Goal: Information Seeking & Learning: Learn about a topic

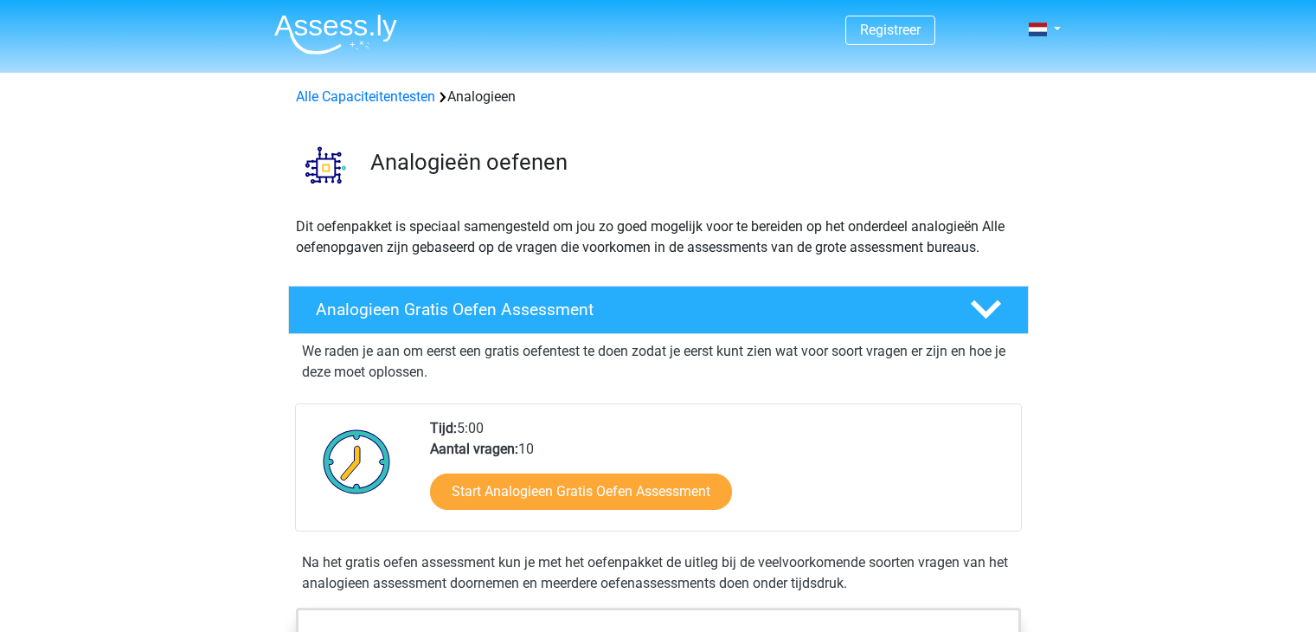
scroll to position [173, 0]
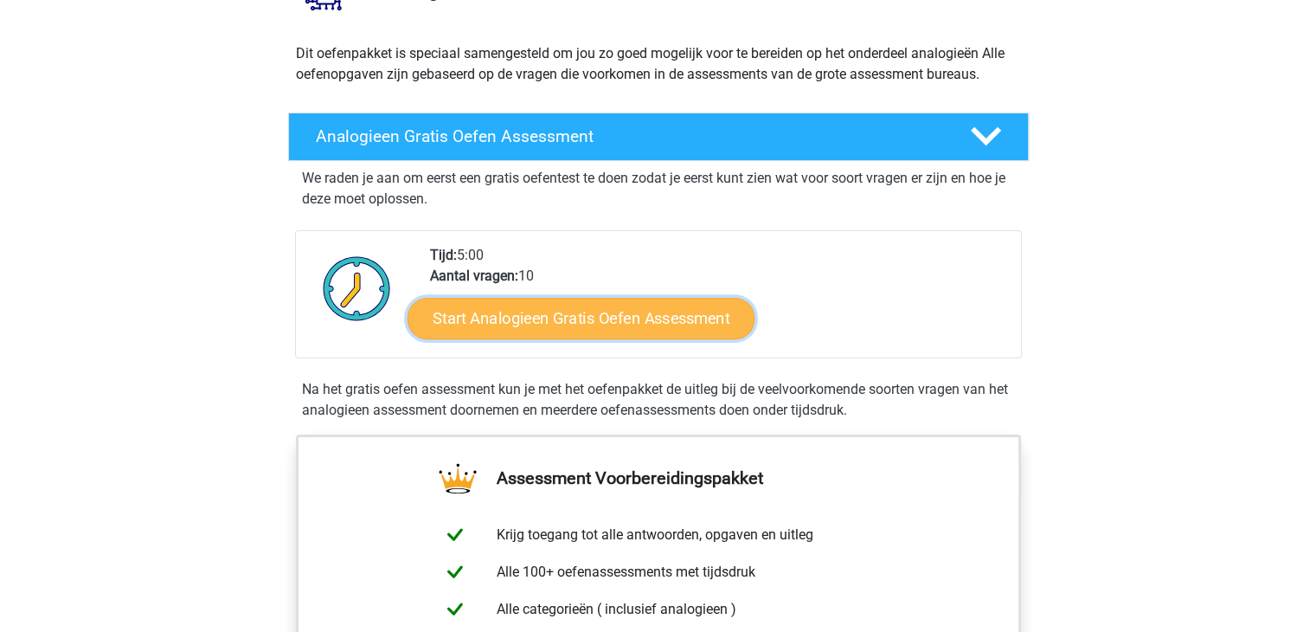
click at [555, 313] on link "Start Analogieen Gratis Oefen Assessment" at bounding box center [581, 318] width 347 height 42
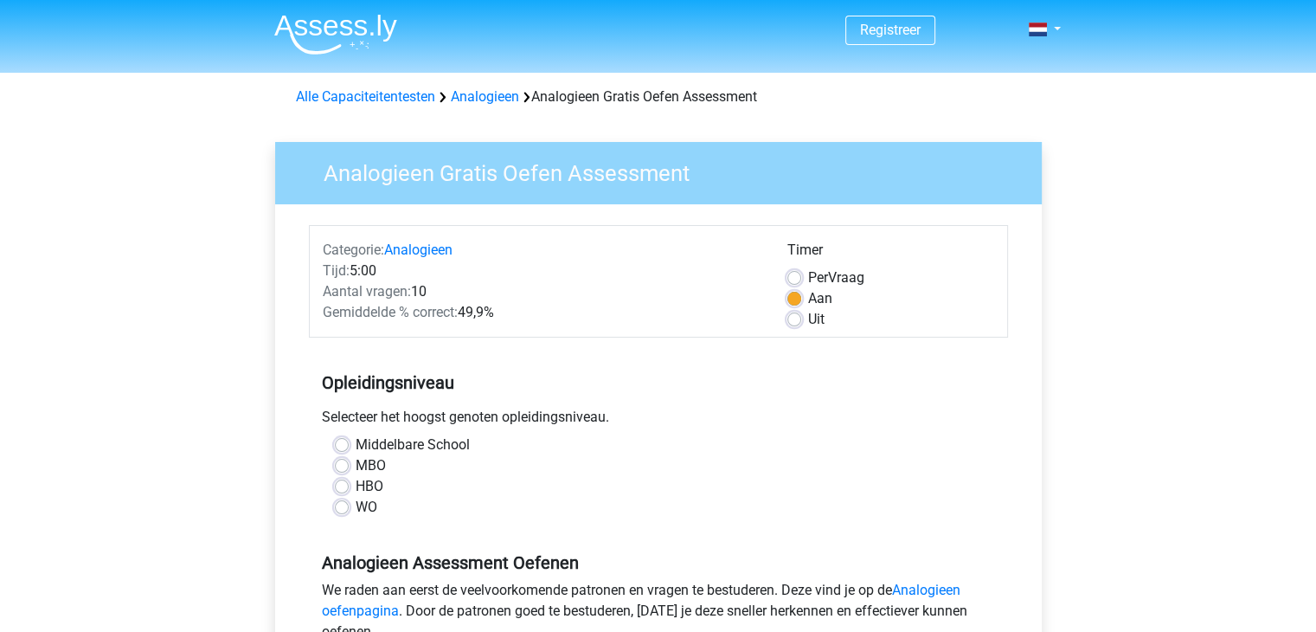
click at [356, 487] on label "HBO" at bounding box center [370, 486] width 28 height 21
click at [340, 487] on input "HBO" at bounding box center [342, 484] width 14 height 17
radio input "true"
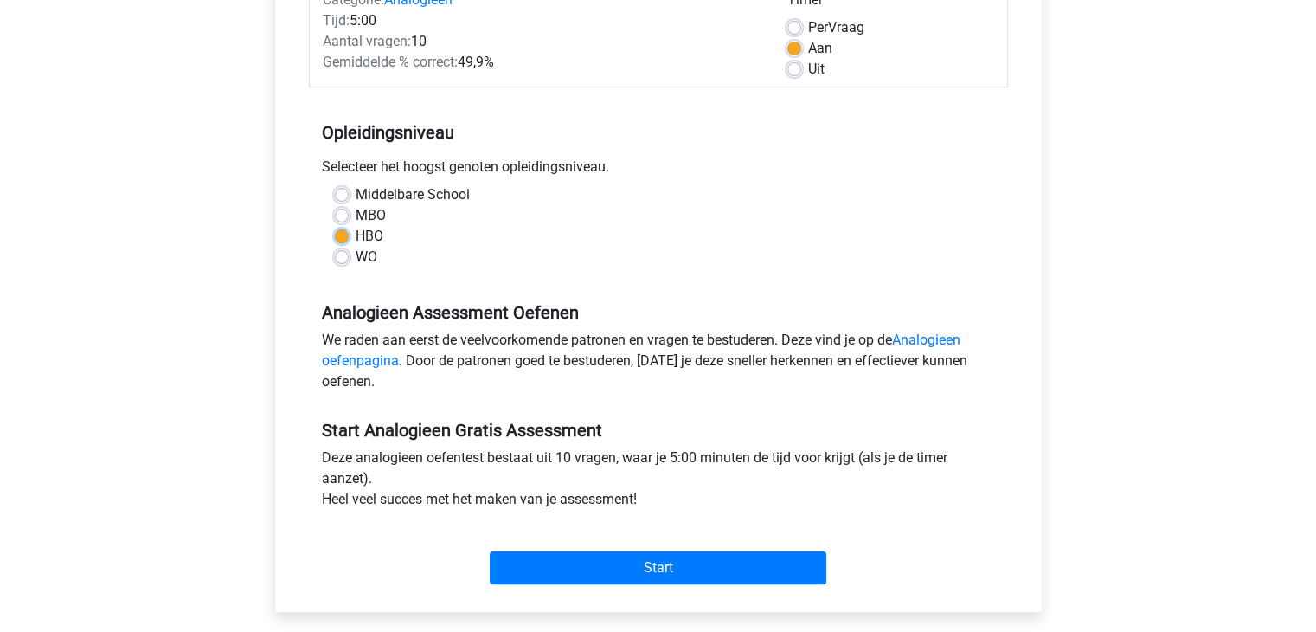
scroll to position [260, 0]
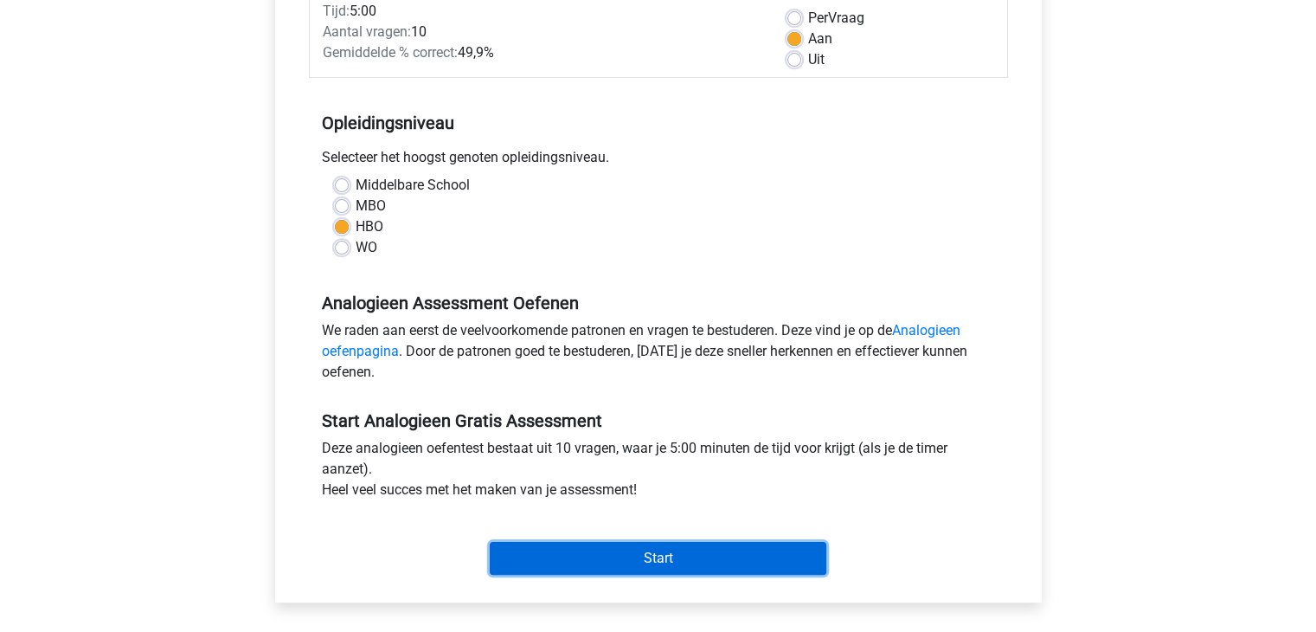
click at [638, 565] on input "Start" at bounding box center [658, 558] width 337 height 33
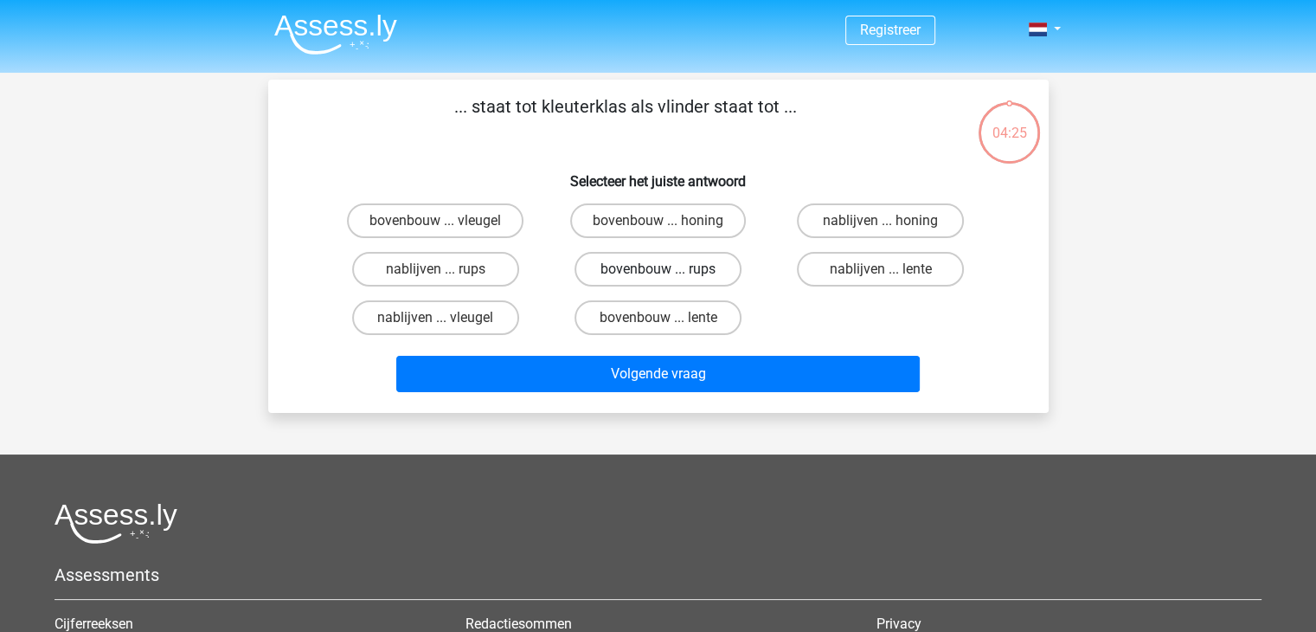
click at [668, 266] on label "bovenbouw ... rups" at bounding box center [657, 269] width 167 height 35
click at [668, 269] on input "bovenbouw ... rups" at bounding box center [663, 274] width 11 height 11
radio input "true"
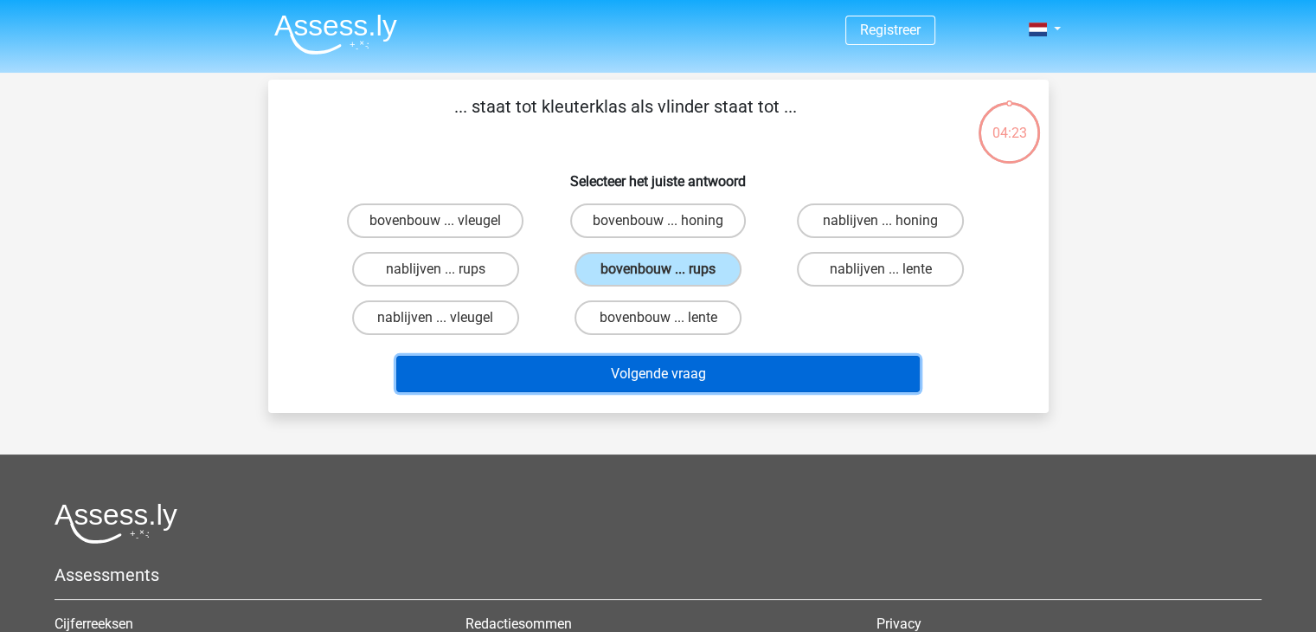
click at [699, 370] on button "Volgende vraag" at bounding box center [657, 374] width 523 height 36
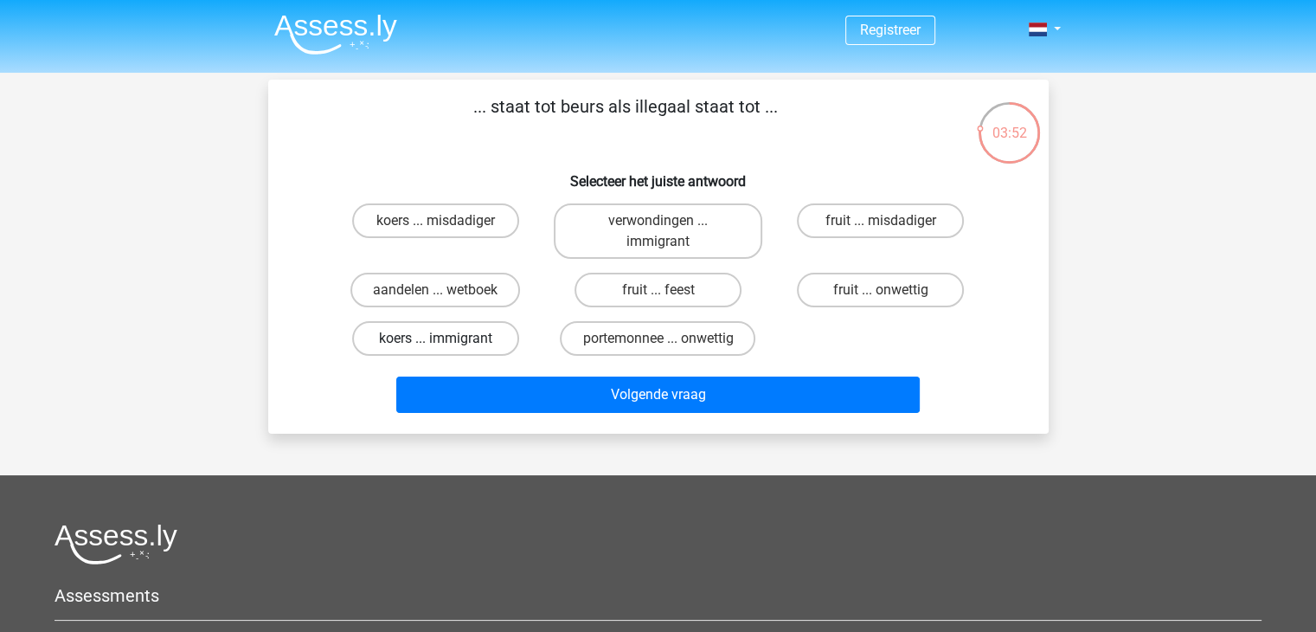
click at [481, 334] on label "koers ... immigrant" at bounding box center [435, 338] width 167 height 35
click at [446, 338] on input "koers ... immigrant" at bounding box center [440, 343] width 11 height 11
radio input "true"
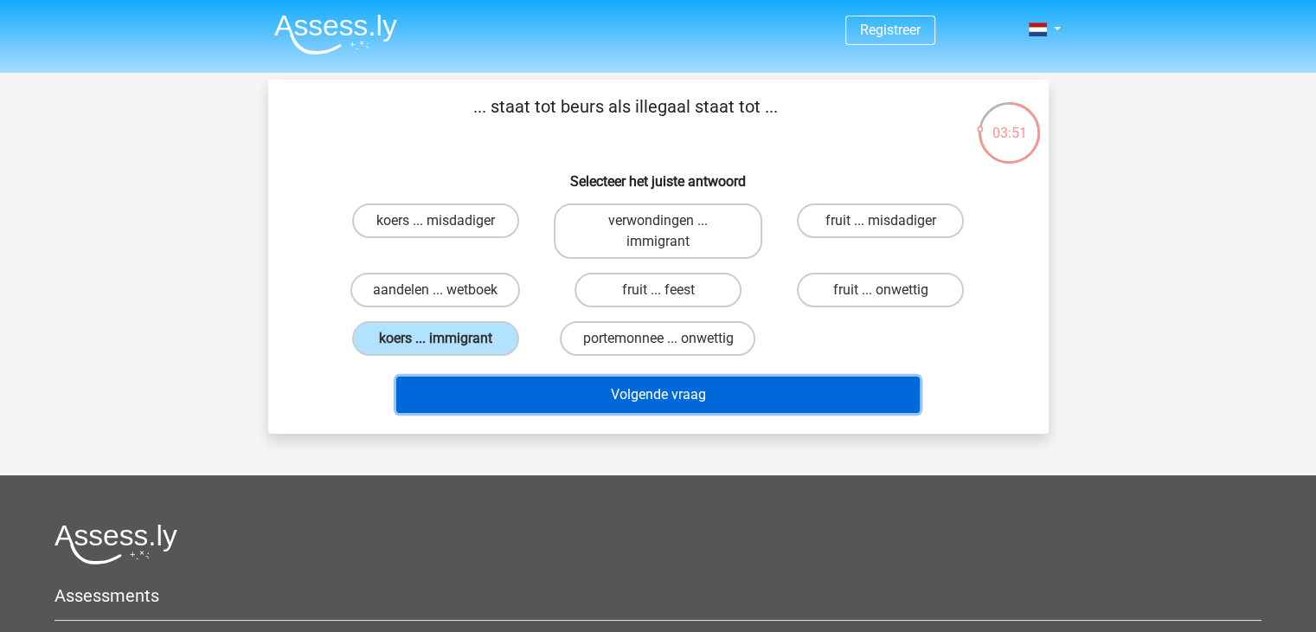
click at [692, 390] on button "Volgende vraag" at bounding box center [657, 394] width 523 height 36
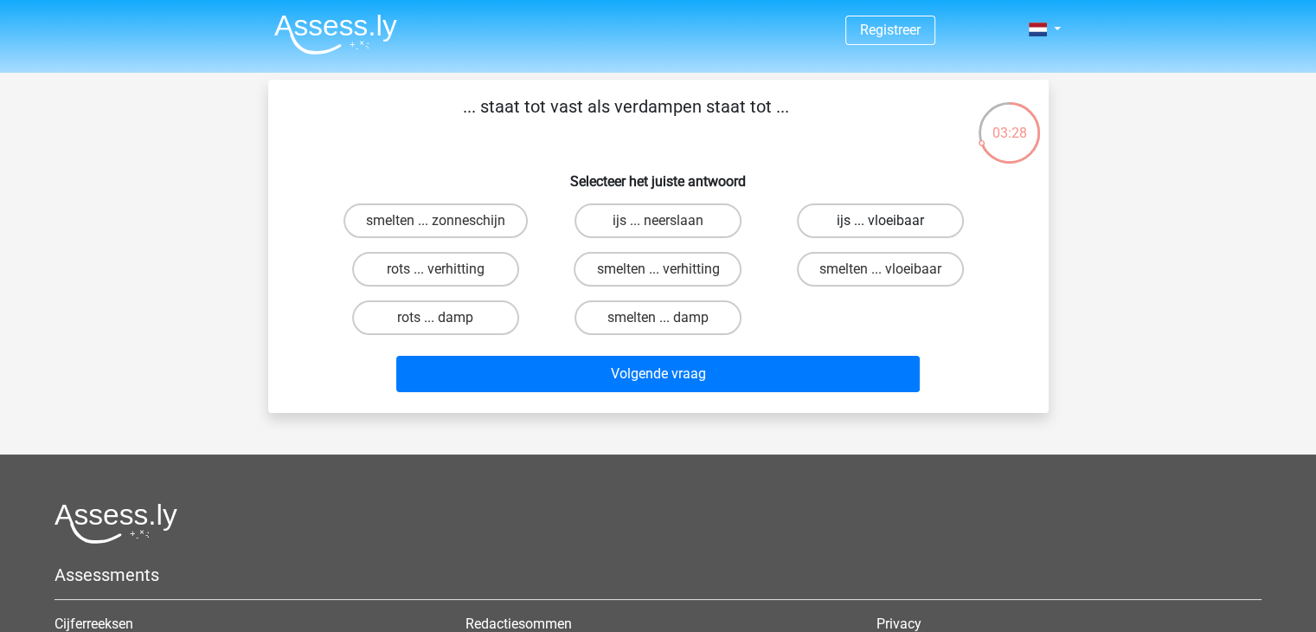
click at [896, 215] on label "ijs ... vloeibaar" at bounding box center [880, 220] width 167 height 35
click at [892, 221] on input "ijs ... vloeibaar" at bounding box center [886, 226] width 11 height 11
radio input "true"
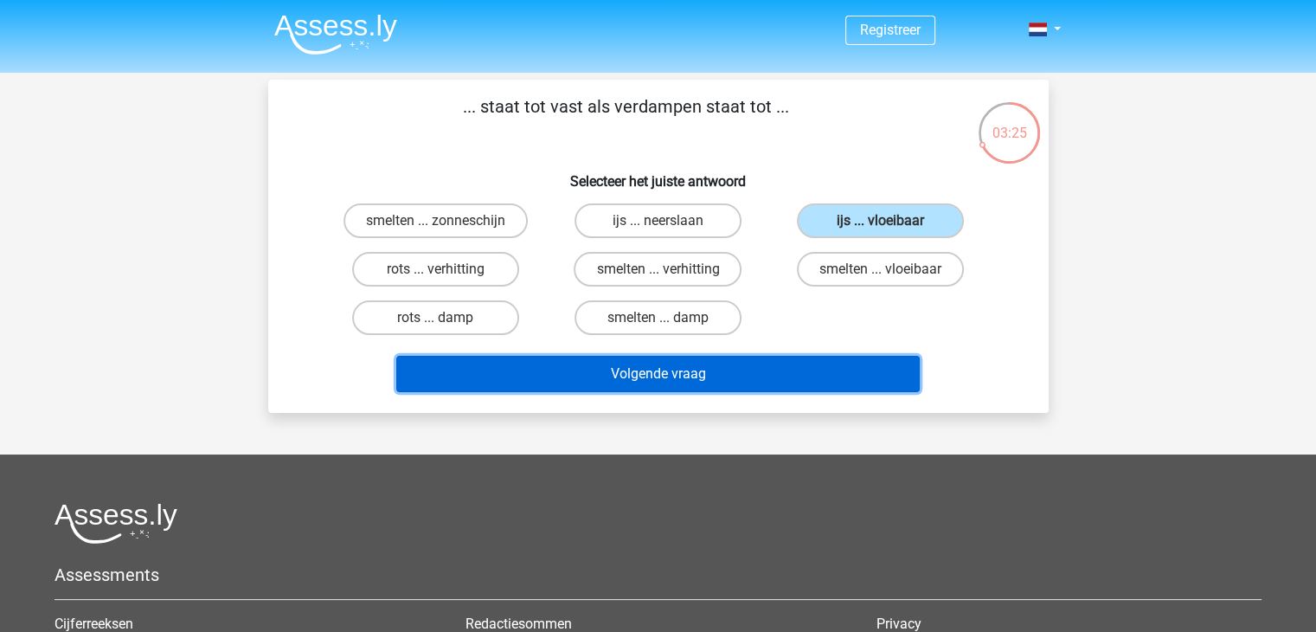
click at [616, 372] on button "Volgende vraag" at bounding box center [657, 374] width 523 height 36
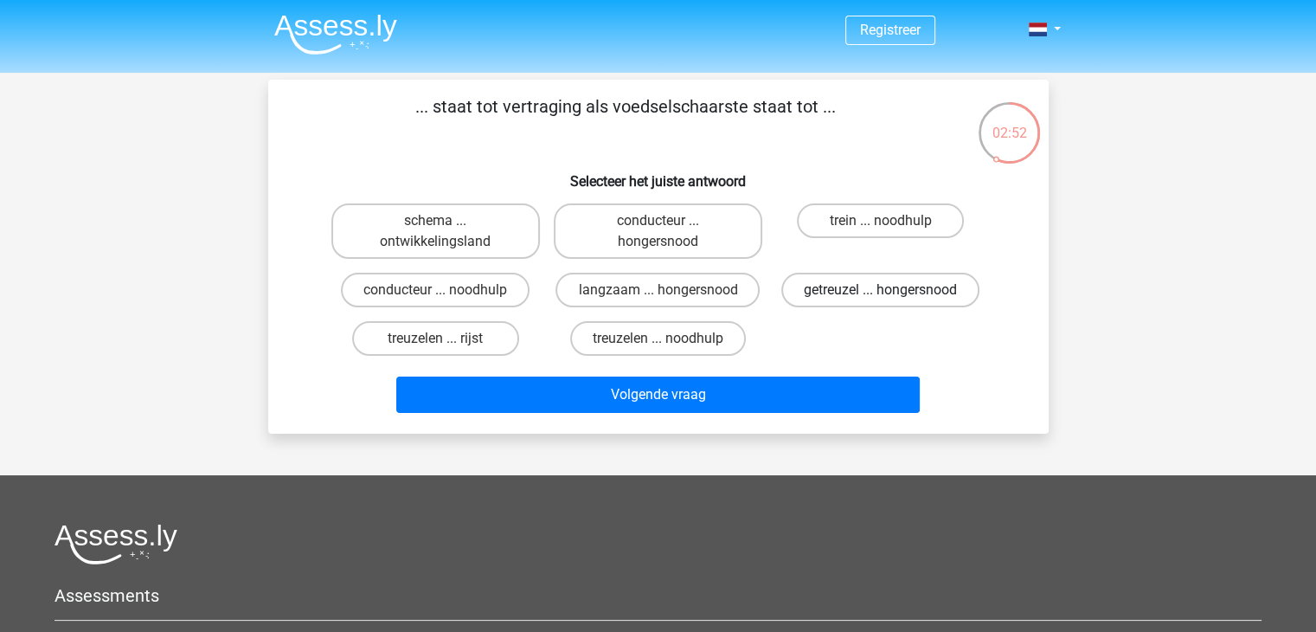
click at [854, 288] on label "getreuzel ... hongersnood" at bounding box center [880, 290] width 198 height 35
click at [881, 290] on input "getreuzel ... hongersnood" at bounding box center [886, 295] width 11 height 11
radio input "true"
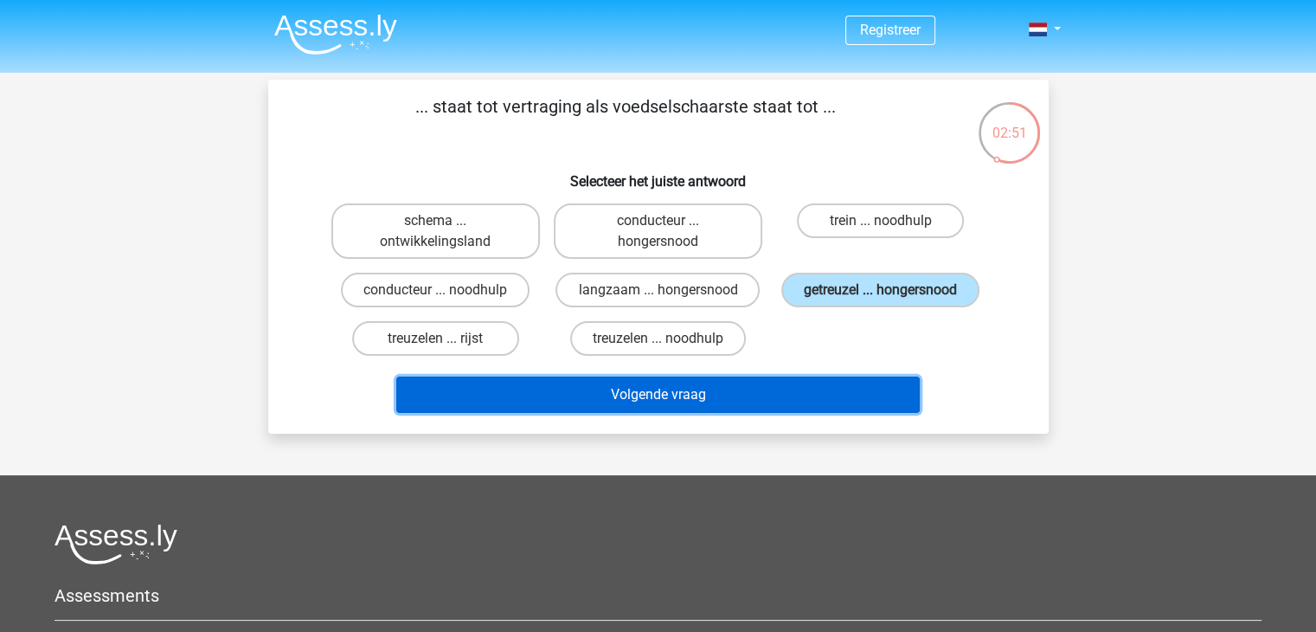
click at [641, 392] on button "Volgende vraag" at bounding box center [657, 394] width 523 height 36
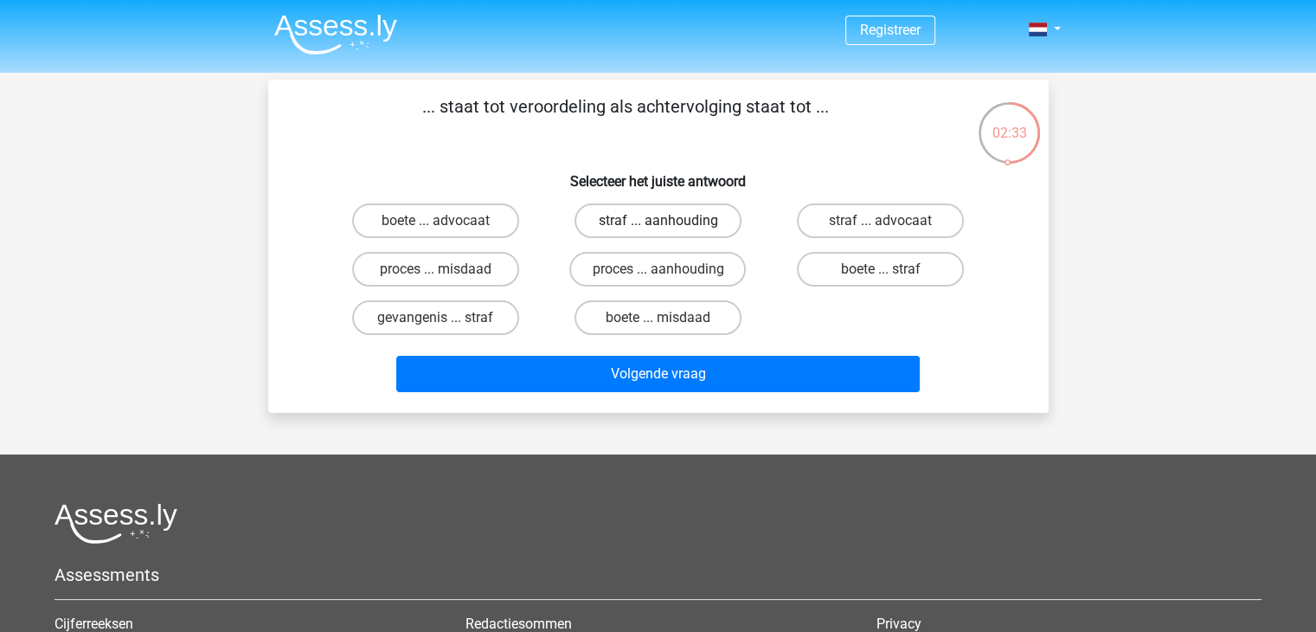
click at [693, 219] on label "straf ... aanhouding" at bounding box center [657, 220] width 167 height 35
click at [669, 221] on input "straf ... aanhouding" at bounding box center [663, 226] width 11 height 11
radio input "true"
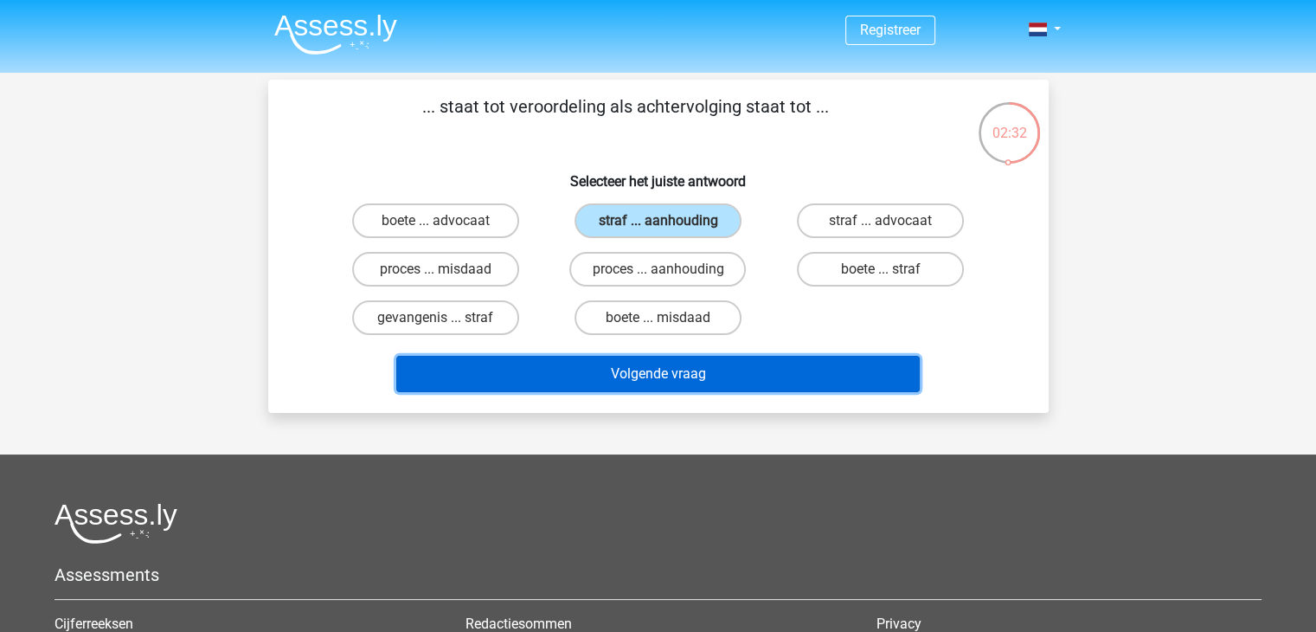
click at [703, 380] on button "Volgende vraag" at bounding box center [657, 374] width 523 height 36
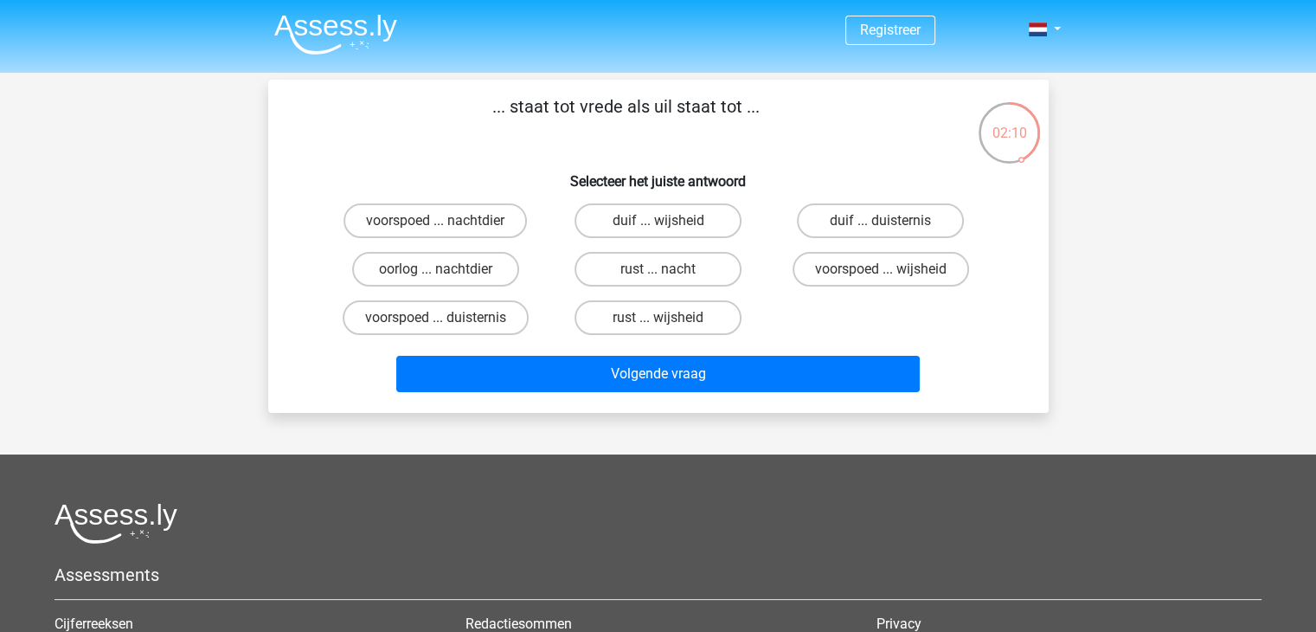
click at [439, 271] on input "oorlog ... nachtdier" at bounding box center [440, 274] width 11 height 11
radio input "true"
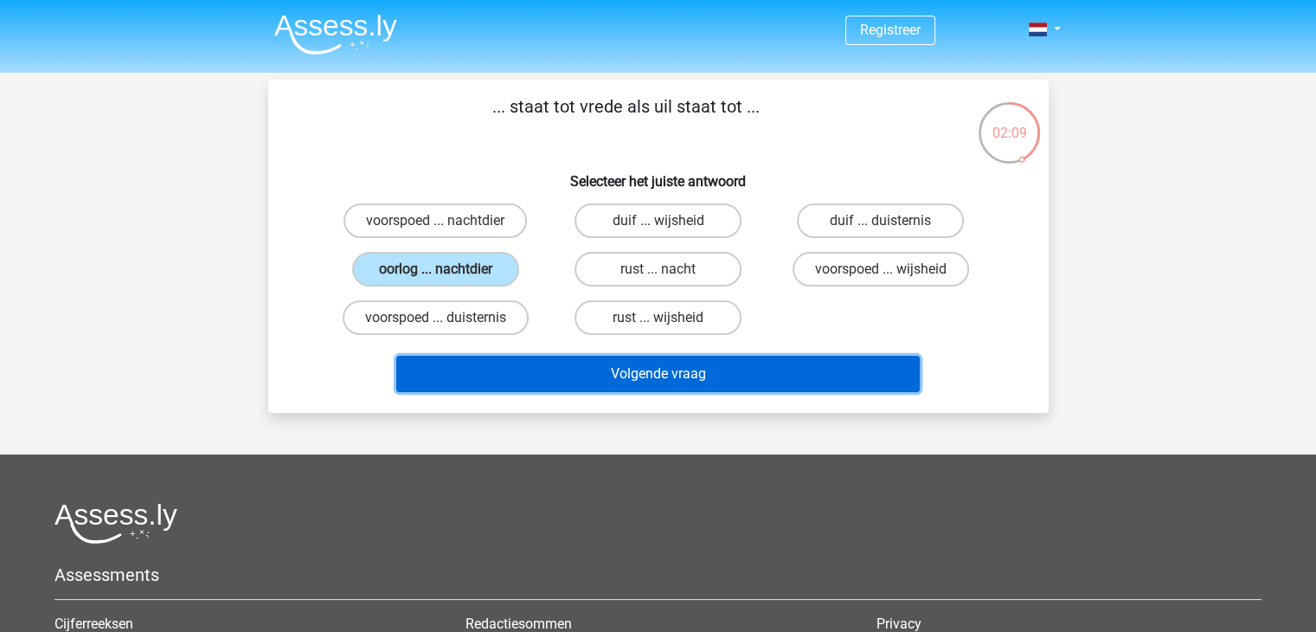
click at [709, 376] on button "Volgende vraag" at bounding box center [657, 374] width 523 height 36
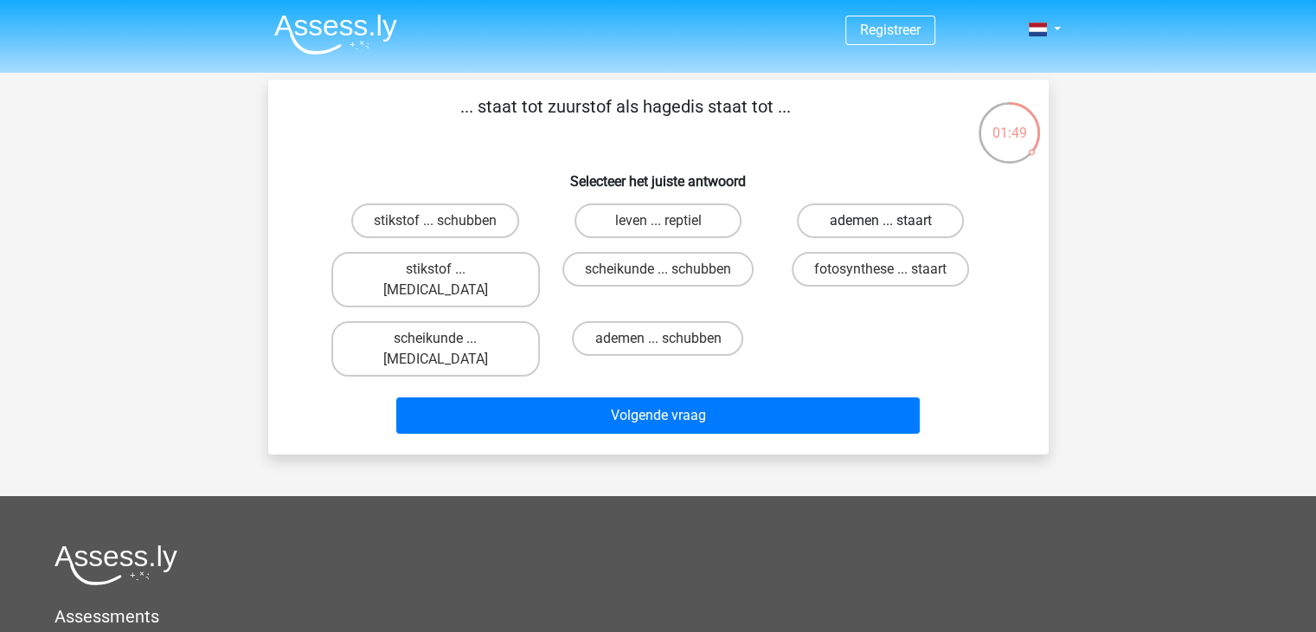
click at [931, 219] on label "ademen ... staart" at bounding box center [880, 220] width 167 height 35
click at [892, 221] on input "ademen ... staart" at bounding box center [886, 226] width 11 height 11
radio input "true"
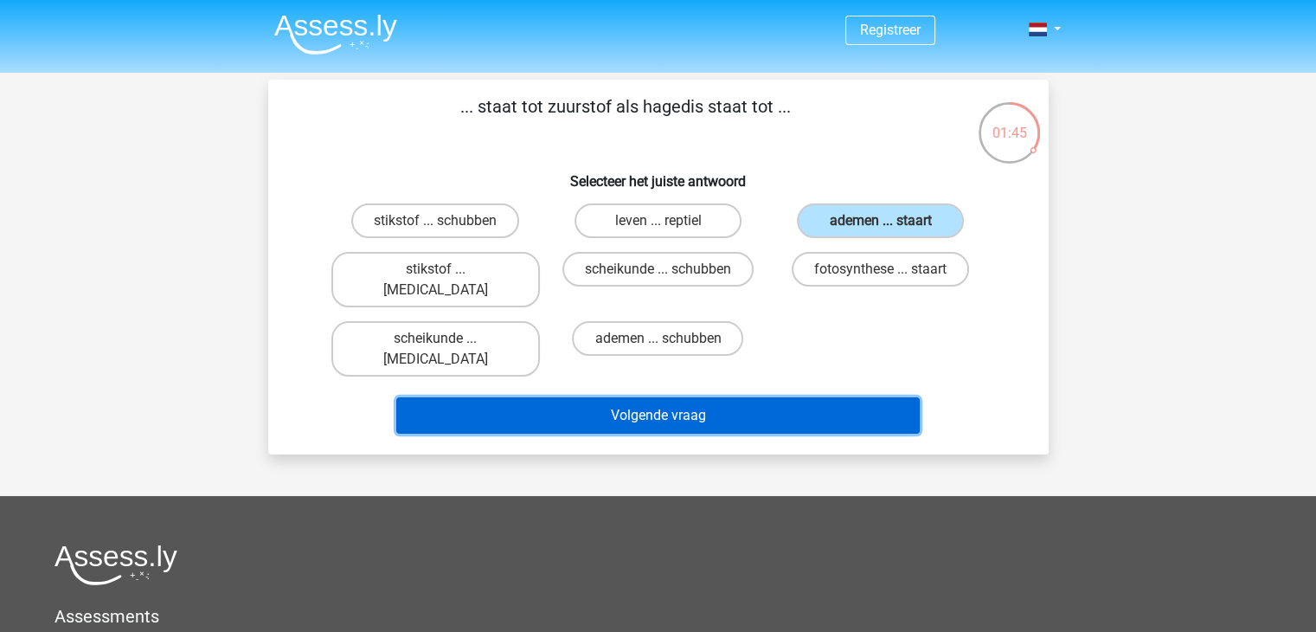
click at [720, 397] on button "Volgende vraag" at bounding box center [657, 415] width 523 height 36
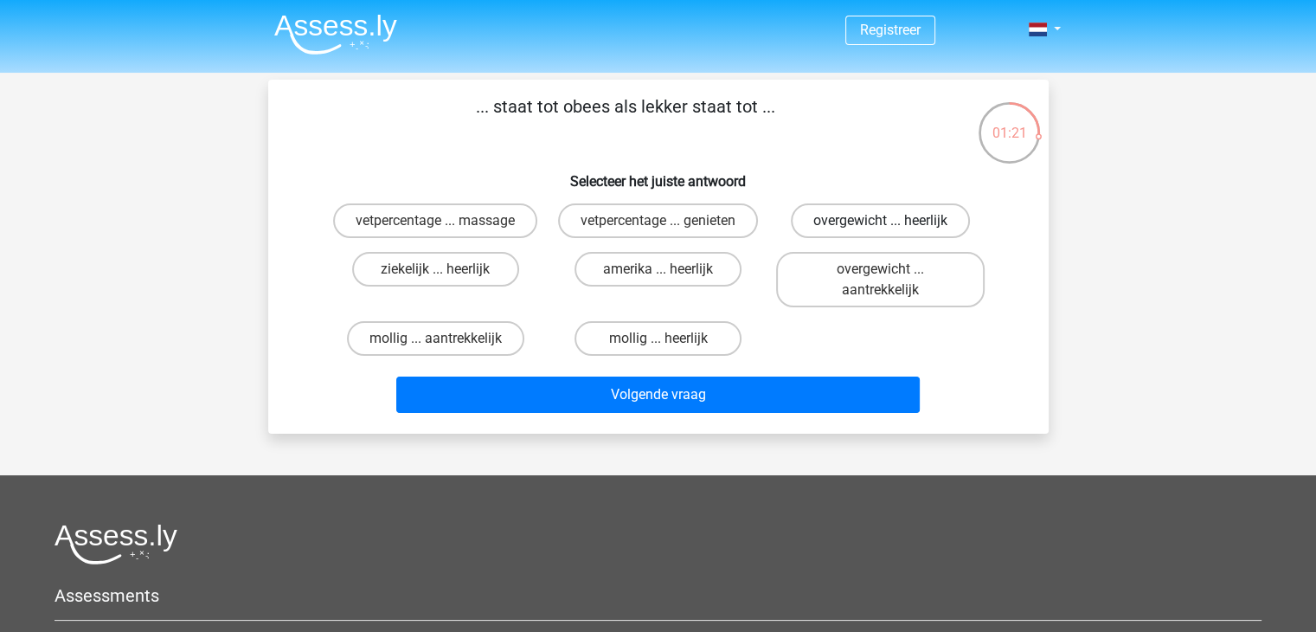
click at [882, 216] on label "overgewicht ... heerlijk" at bounding box center [880, 220] width 179 height 35
click at [882, 221] on input "overgewicht ... heerlijk" at bounding box center [886, 226] width 11 height 11
radio input "true"
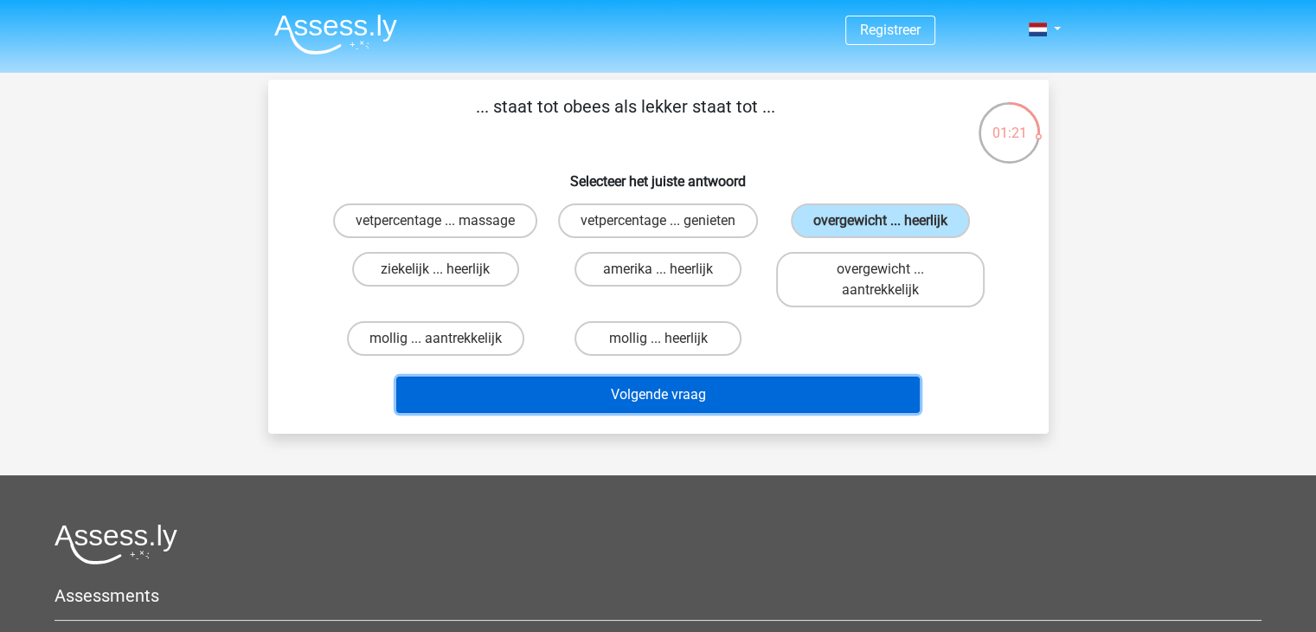
click at [615, 391] on button "Volgende vraag" at bounding box center [657, 394] width 523 height 36
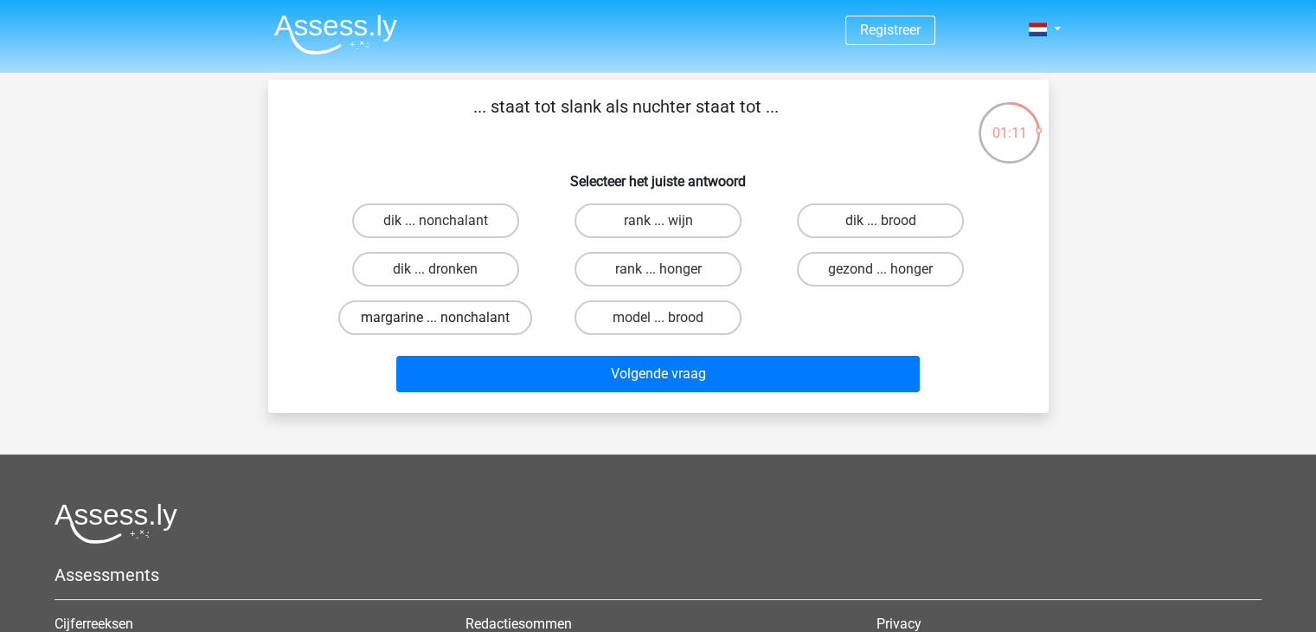
drag, startPoint x: 412, startPoint y: 275, endPoint x: 526, endPoint y: 306, distance: 118.4
click at [414, 274] on label "dik ... dronken" at bounding box center [435, 269] width 167 height 35
click at [435, 274] on input "dik ... dronken" at bounding box center [440, 274] width 11 height 11
radio input "true"
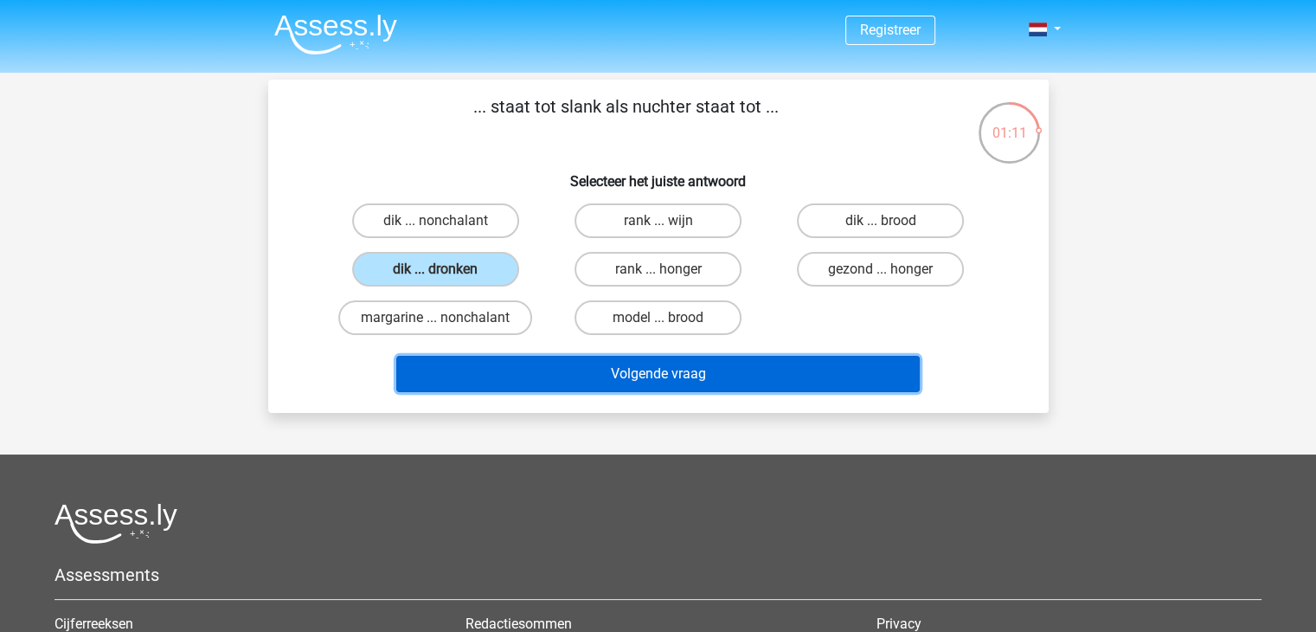
click at [663, 376] on button "Volgende vraag" at bounding box center [657, 374] width 523 height 36
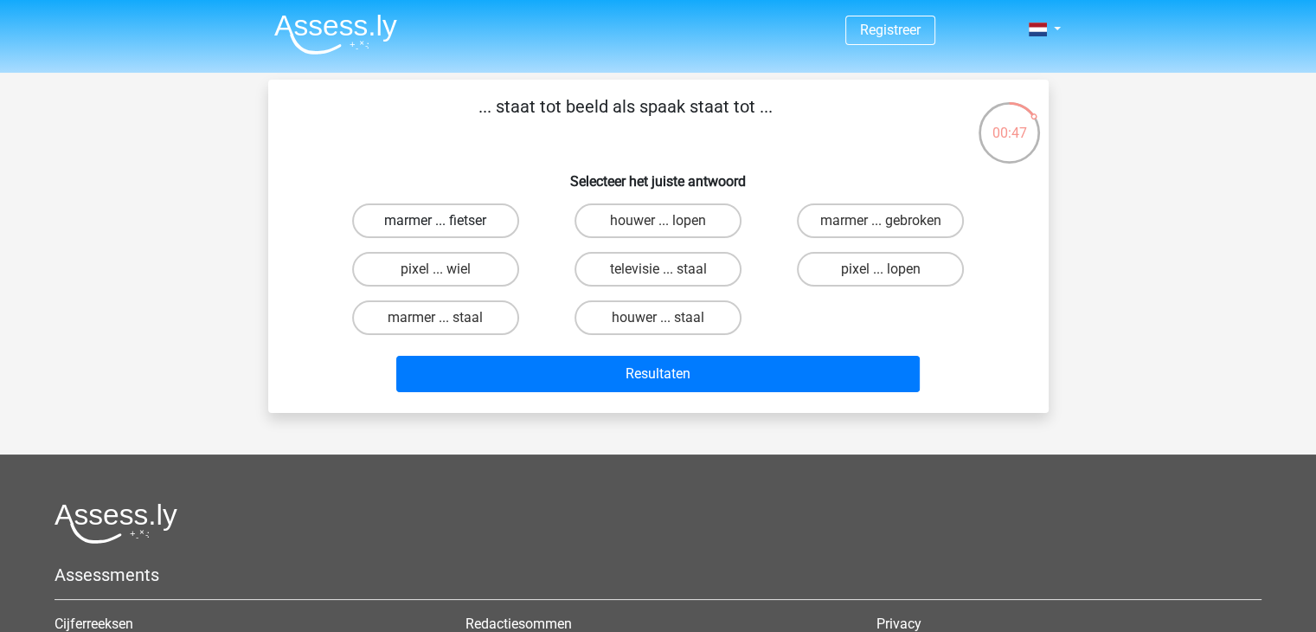
click at [433, 220] on label "marmer ... fietser" at bounding box center [435, 220] width 167 height 35
click at [435, 221] on input "marmer ... fietser" at bounding box center [440, 226] width 11 height 11
radio input "true"
click at [422, 311] on label "marmer ... staal" at bounding box center [435, 317] width 167 height 35
click at [435, 318] on input "marmer ... staal" at bounding box center [440, 323] width 11 height 11
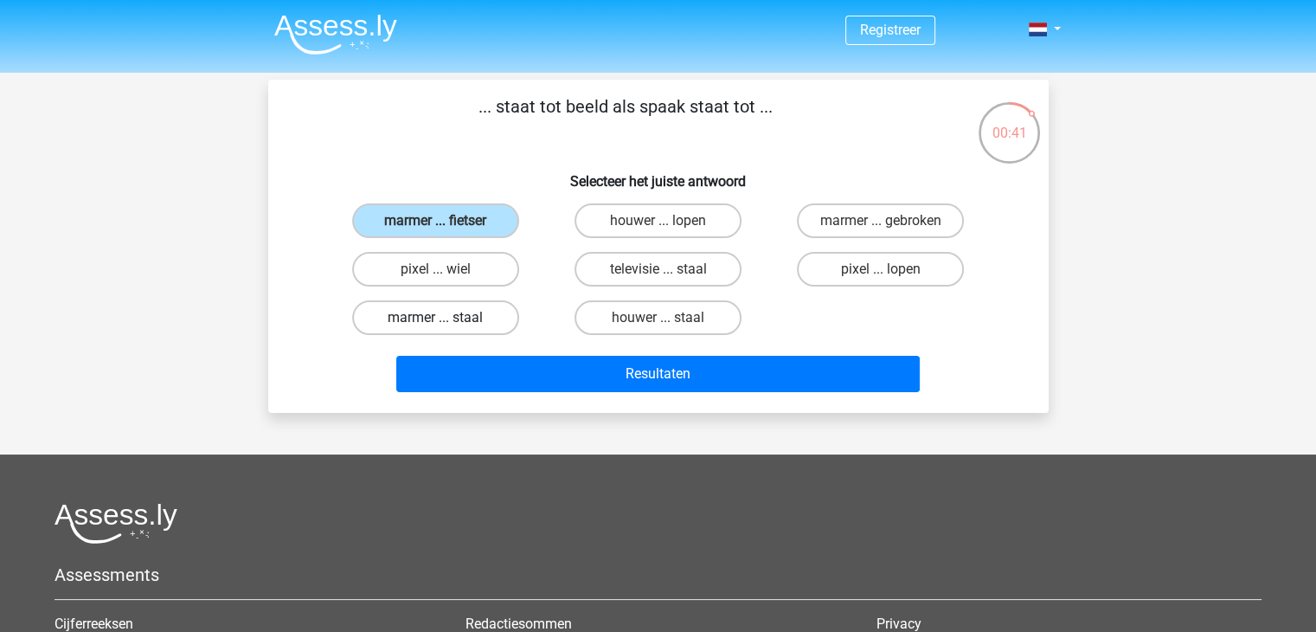
radio input "true"
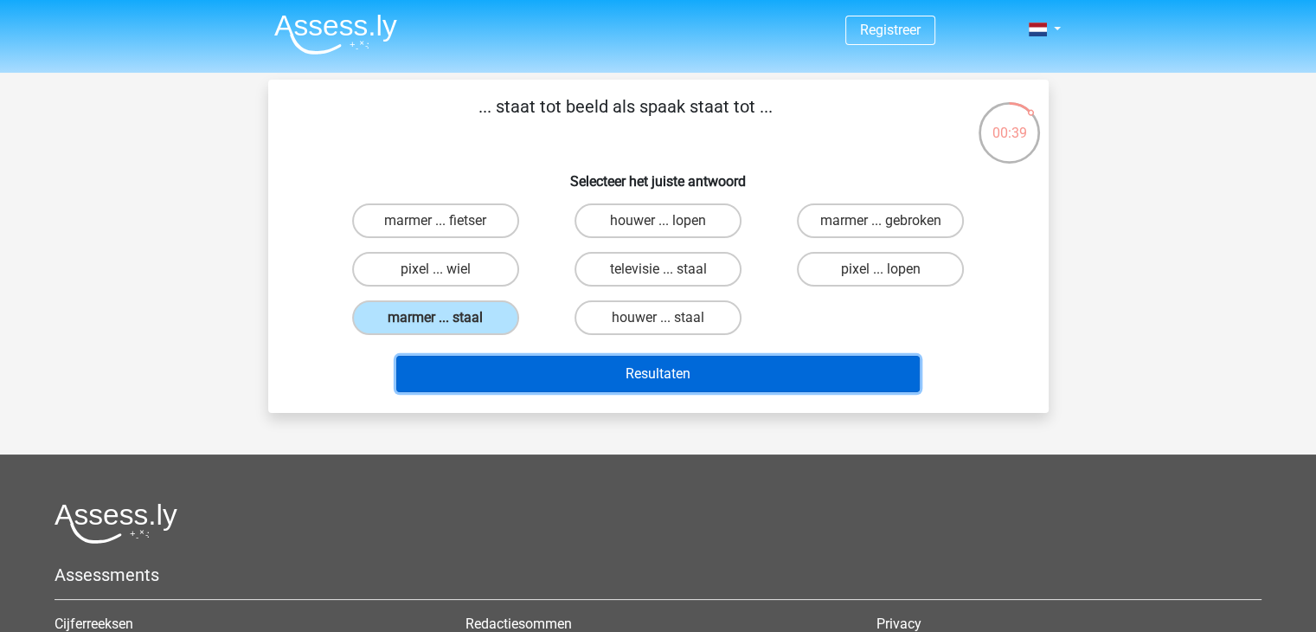
click at [655, 377] on button "Resultaten" at bounding box center [657, 374] width 523 height 36
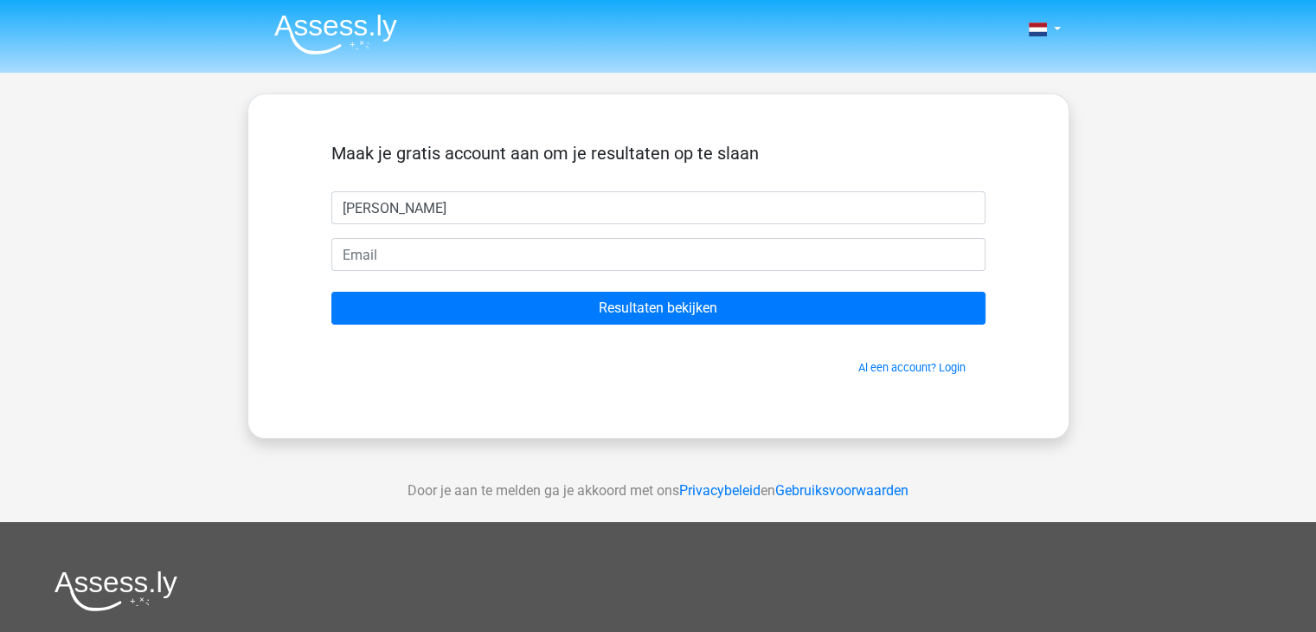
type input "[PERSON_NAME]"
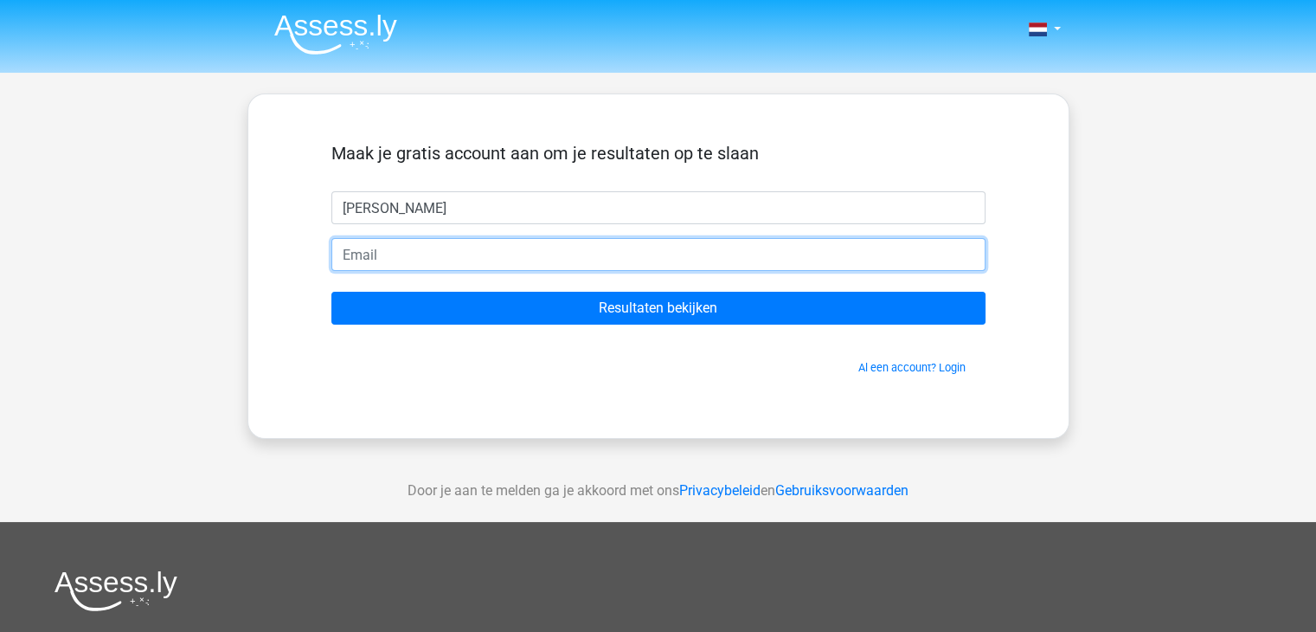
click at [342, 255] on input "email" at bounding box center [658, 254] width 654 height 33
type input "erwinrutters@farent.nl"
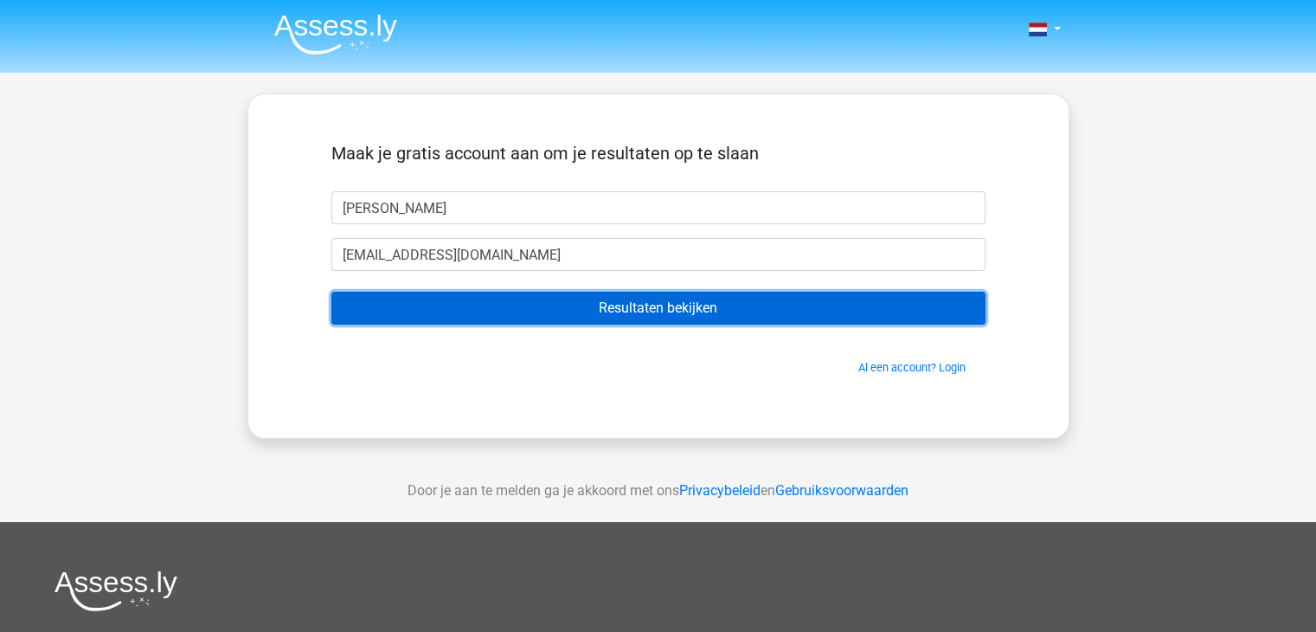
click at [632, 310] on input "Resultaten bekijken" at bounding box center [658, 308] width 654 height 33
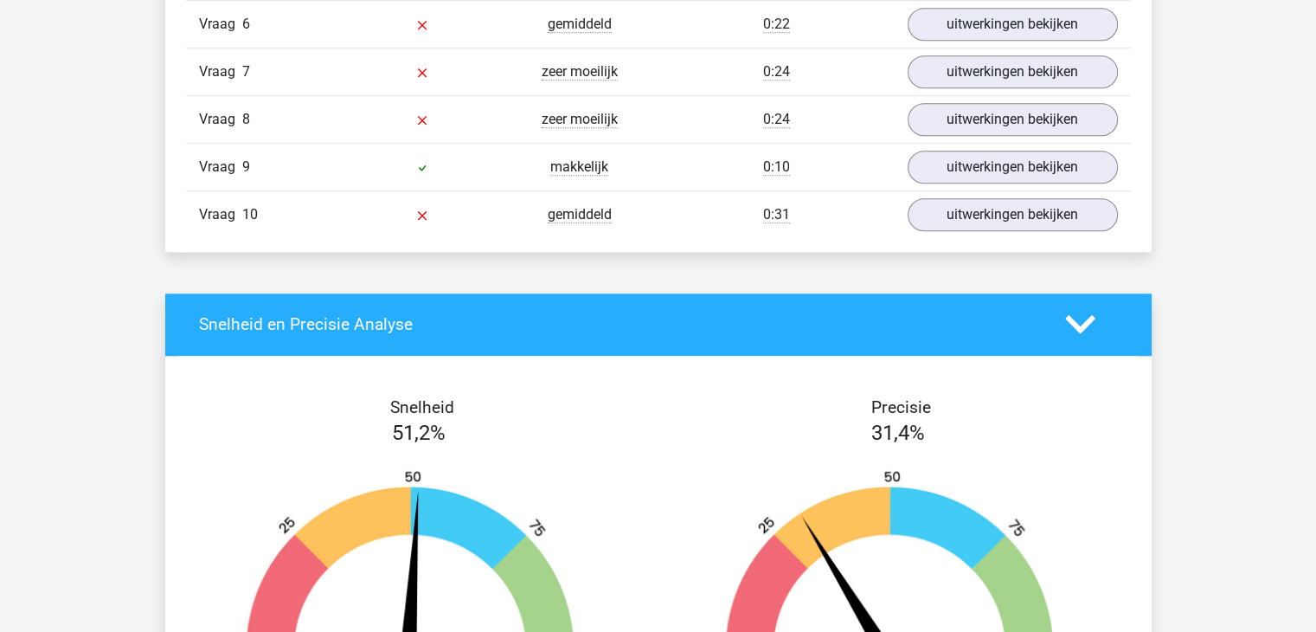
scroll to position [1730, 0]
